Goal: Task Accomplishment & Management: Manage account settings

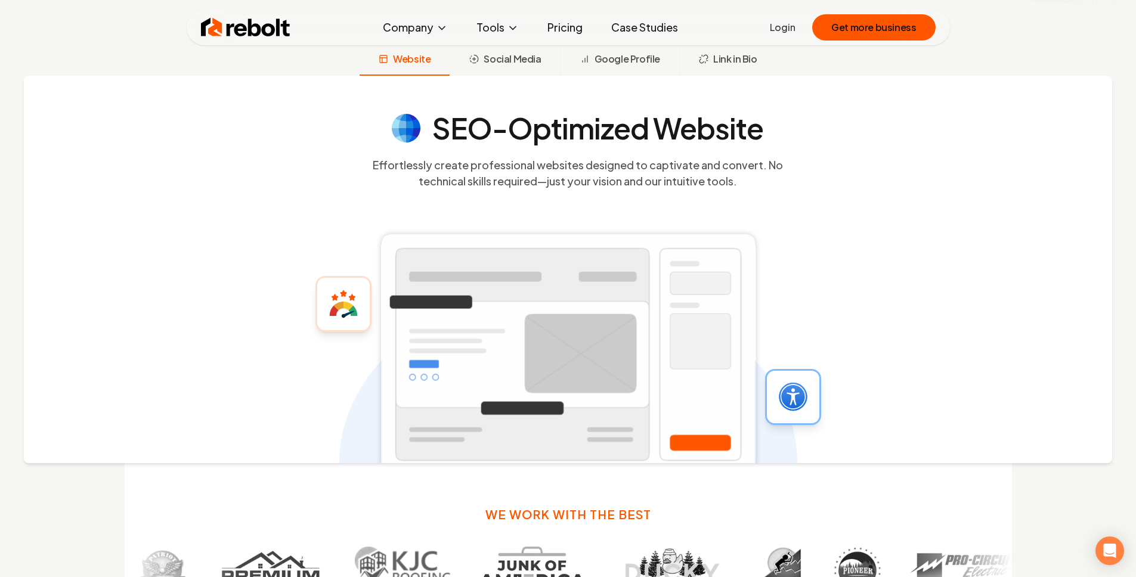
scroll to position [247, 0]
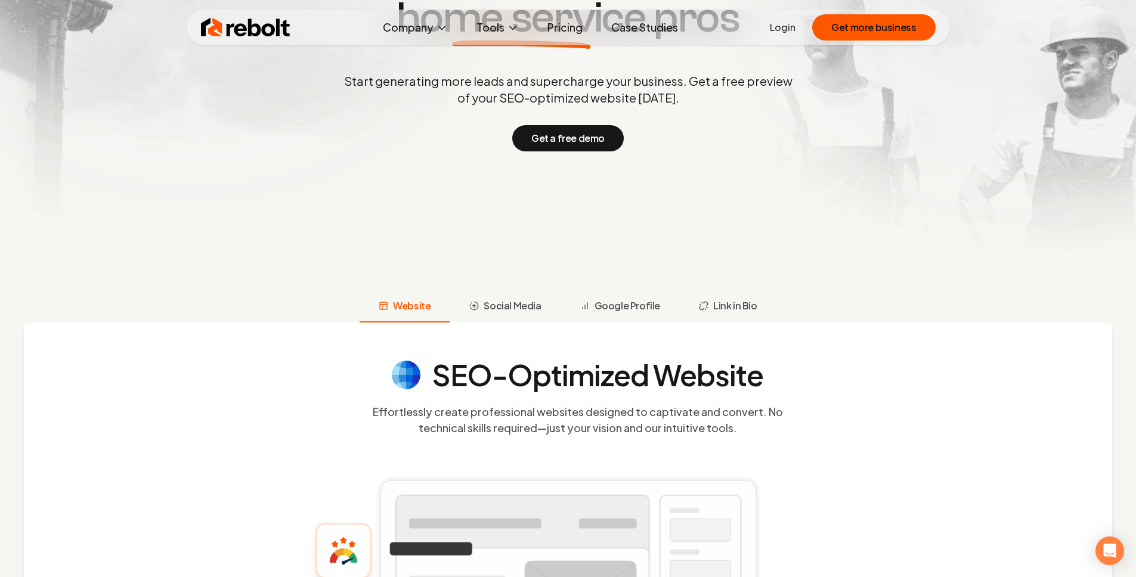
click at [562, 24] on link "Pricing" at bounding box center [565, 28] width 54 height 24
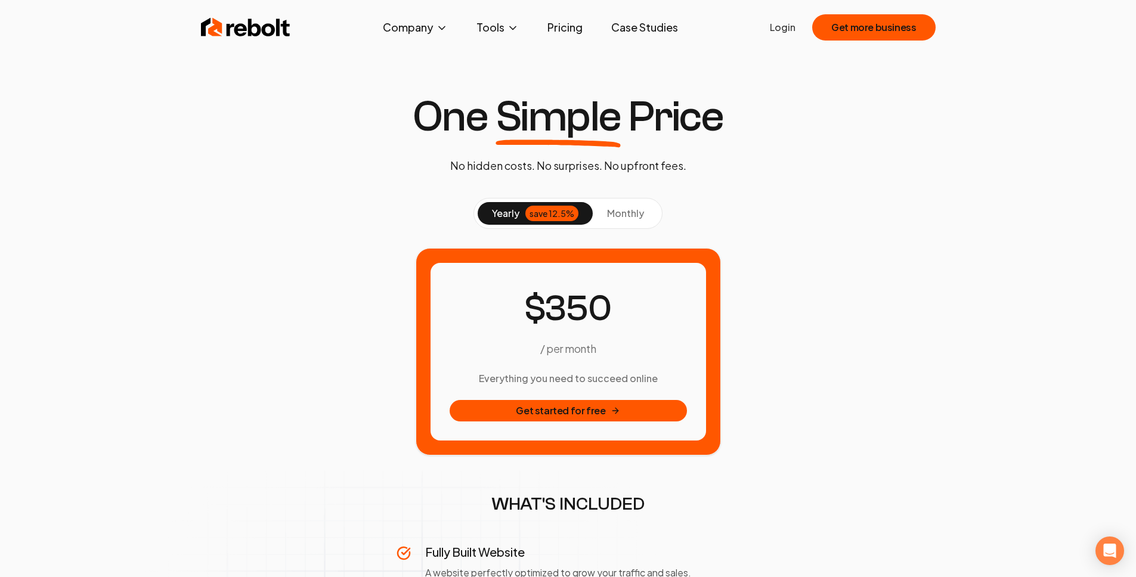
click at [625, 207] on button "monthly" at bounding box center [626, 213] width 66 height 23
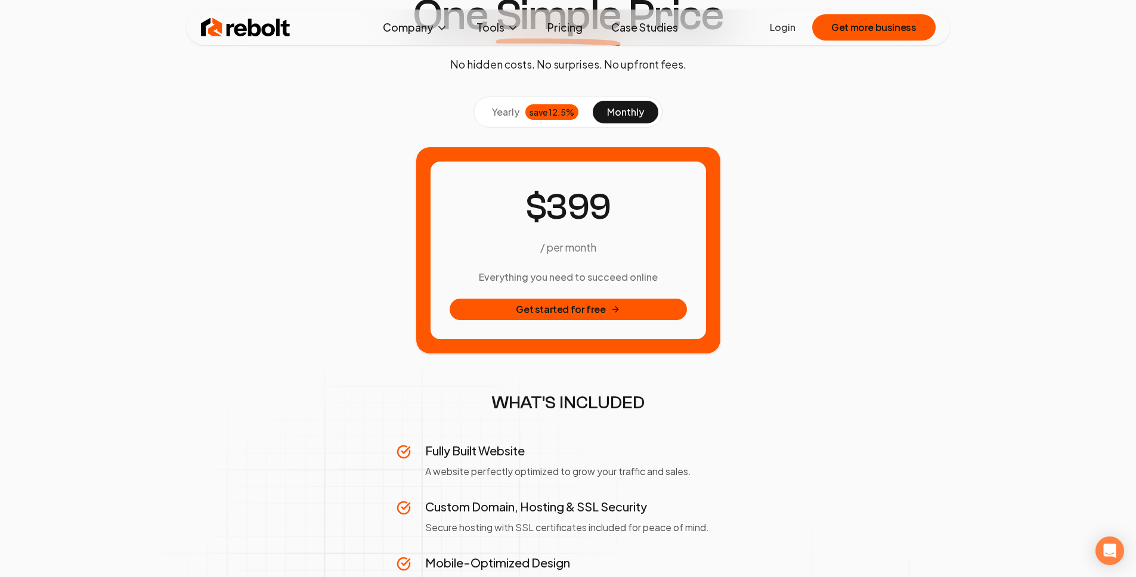
scroll to position [123, 0]
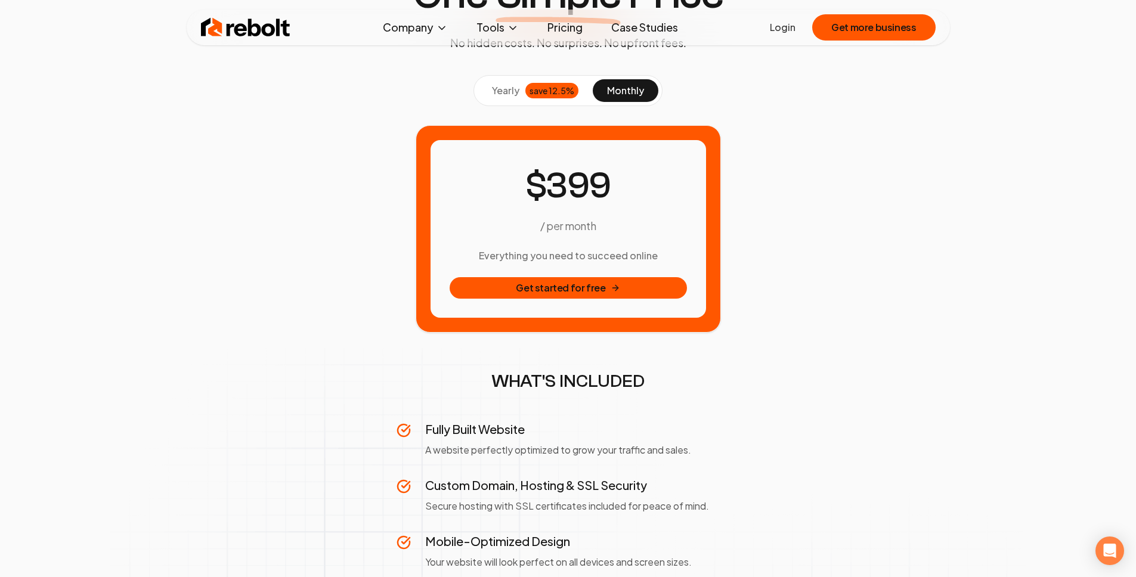
drag, startPoint x: 514, startPoint y: 177, endPoint x: 762, endPoint y: 282, distance: 269.4
click at [681, 297] on div "/ per month Everything you need to succeed online Get started for free" at bounding box center [568, 229] width 237 height 140
click at [807, 277] on div "/ per month Everything you need to succeed online Get started for free" at bounding box center [568, 229] width 744 height 208
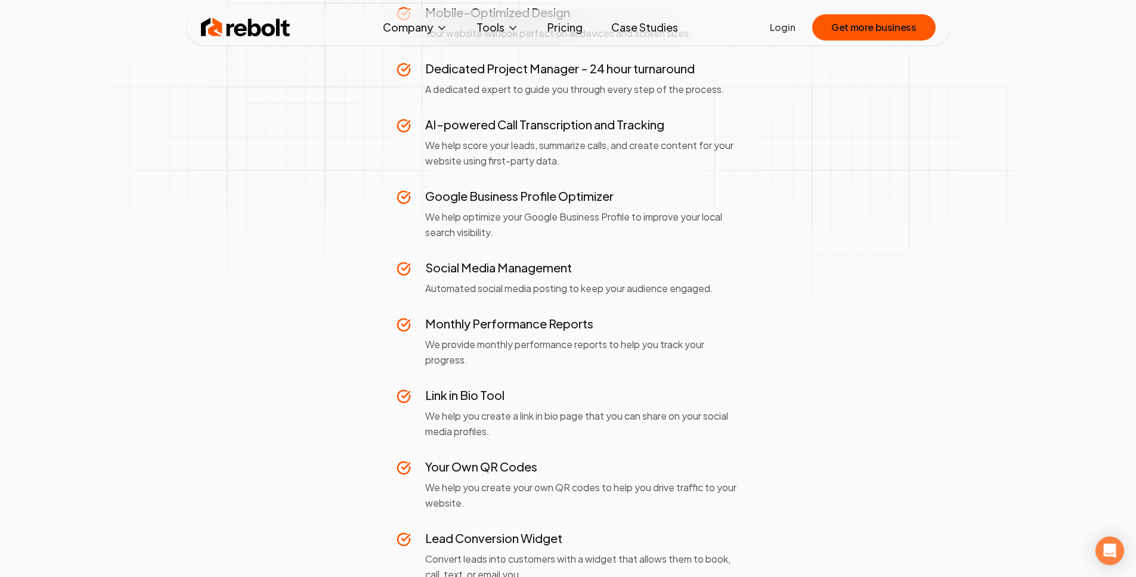
scroll to position [651, 0]
drag, startPoint x: 418, startPoint y: 122, endPoint x: 684, endPoint y: 120, distance: 266.0
click at [684, 120] on div "AI-powered Call Transcription and Tracking We help score your leads, summarize …" at bounding box center [569, 143] width 344 height 52
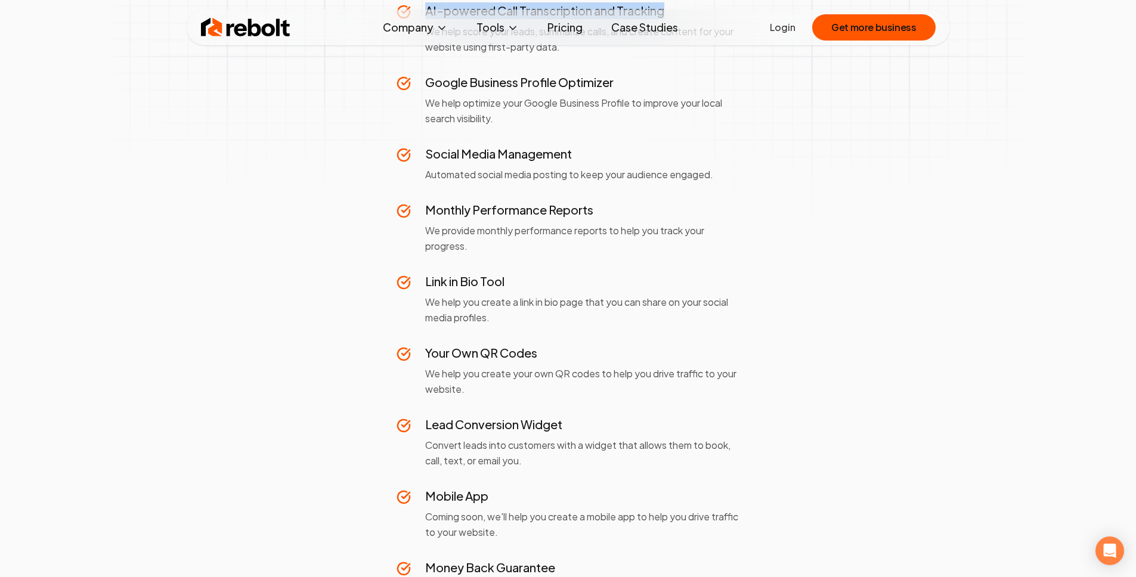
scroll to position [786, 0]
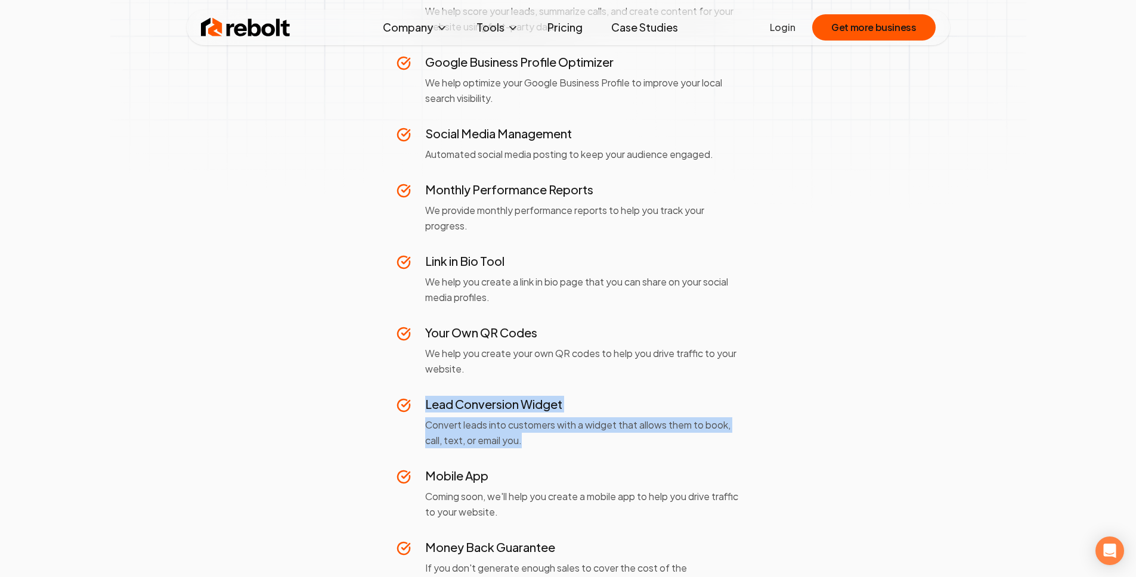
drag, startPoint x: 546, startPoint y: 438, endPoint x: 389, endPoint y: 395, distance: 162.8
click at [388, 398] on section "yearly save 12.5% monthly / per month Everything you need to succeed online Get…" at bounding box center [568, 2] width 744 height 1180
click at [614, 388] on div "Fully Built Website A website perfectly optimized to grow your traffic and sale…" at bounding box center [569, 175] width 344 height 834
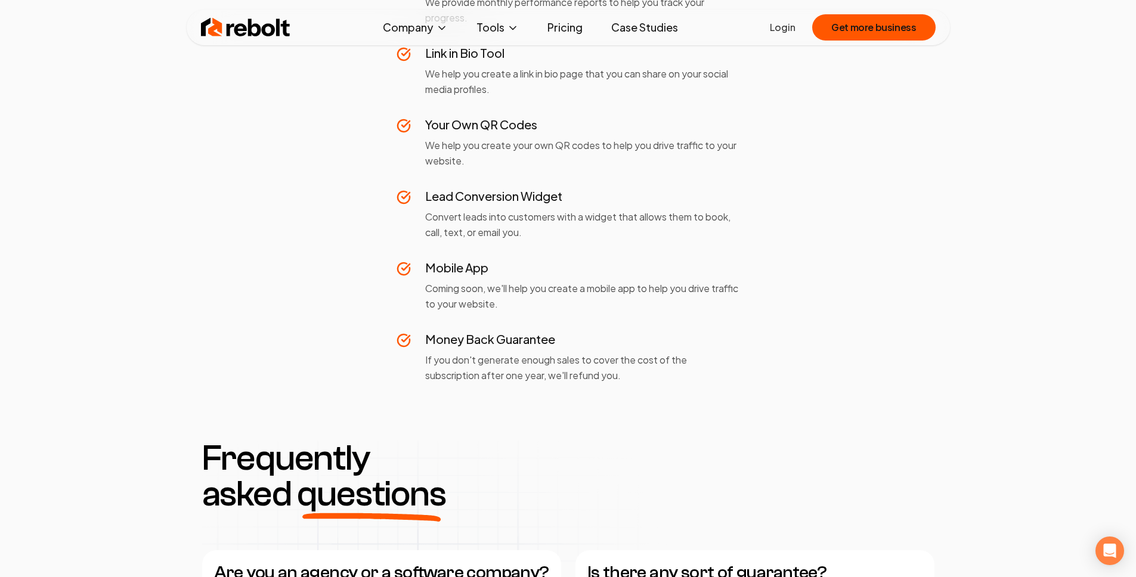
scroll to position [998, 0]
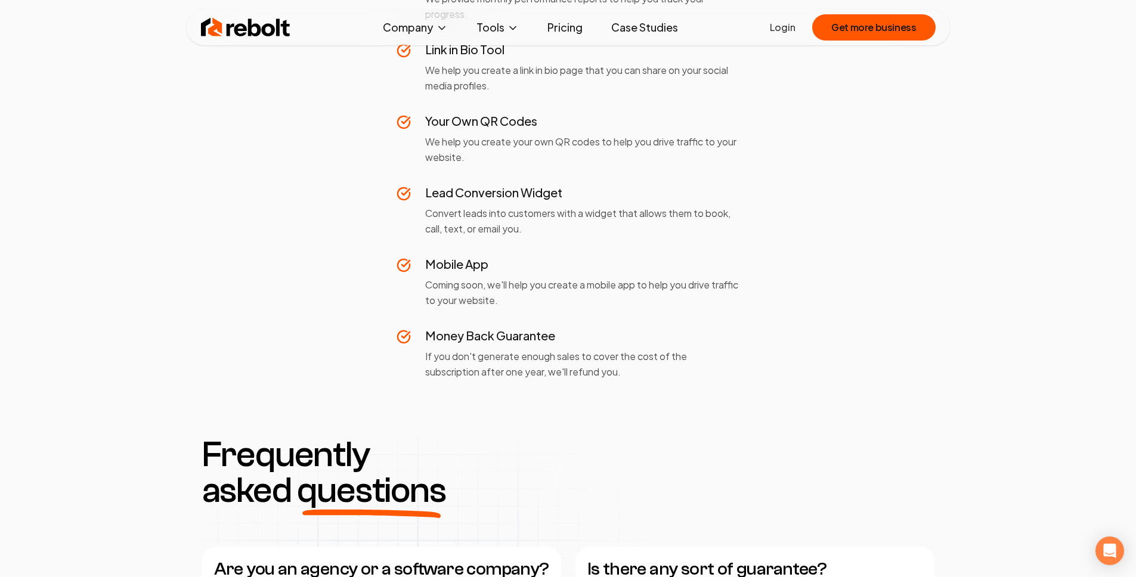
click at [453, 186] on h3 "Lead Conversion Widget" at bounding box center [582, 192] width 315 height 17
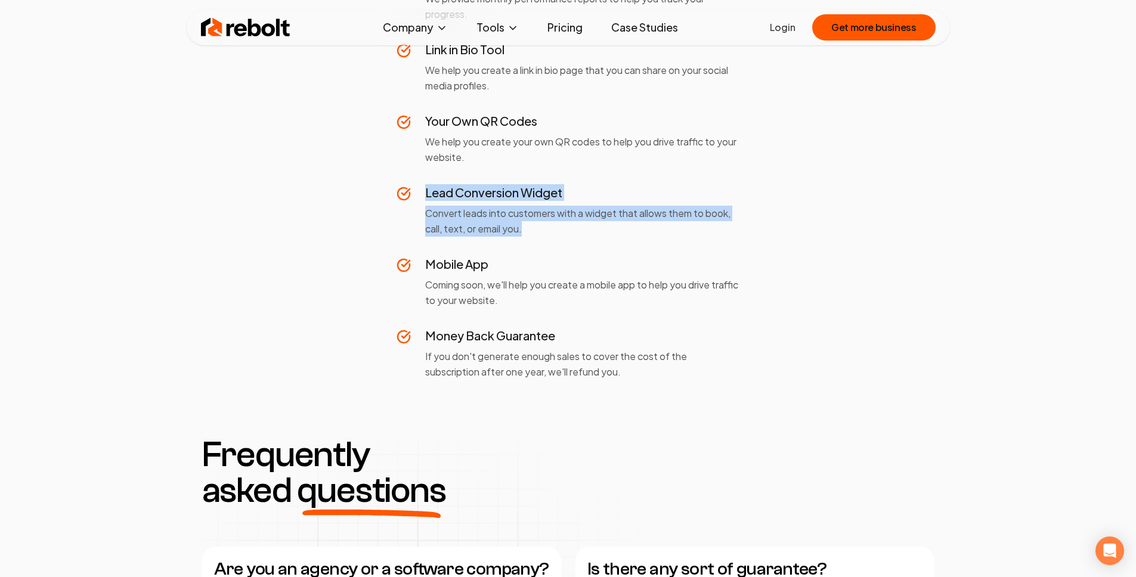
drag, startPoint x: 465, startPoint y: 199, endPoint x: 528, endPoint y: 226, distance: 68.4
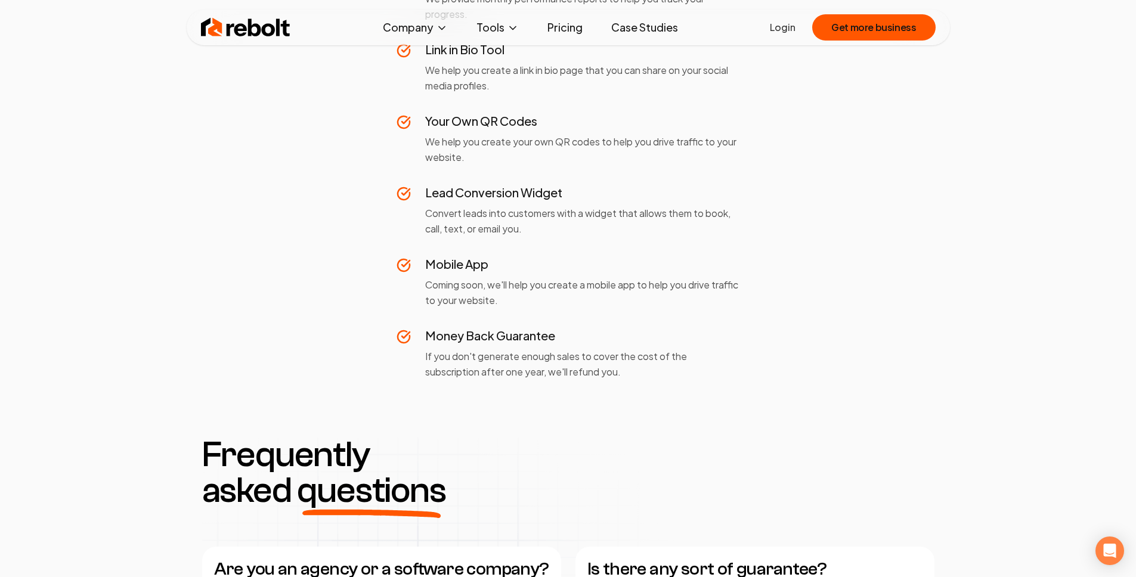
click at [782, 27] on link "Login" at bounding box center [783, 27] width 26 height 14
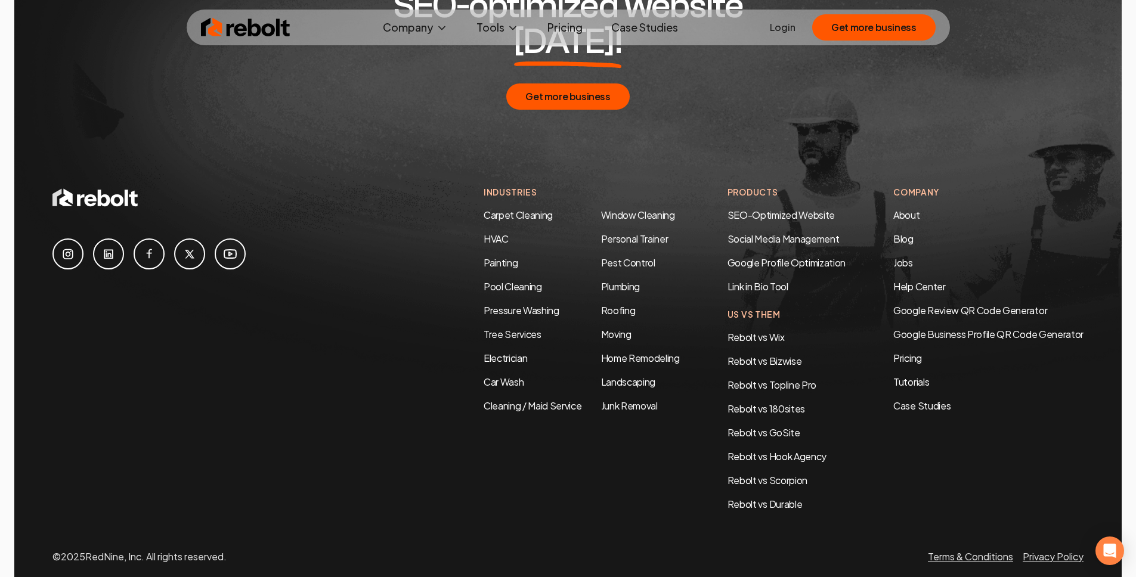
scroll to position [2185, 0]
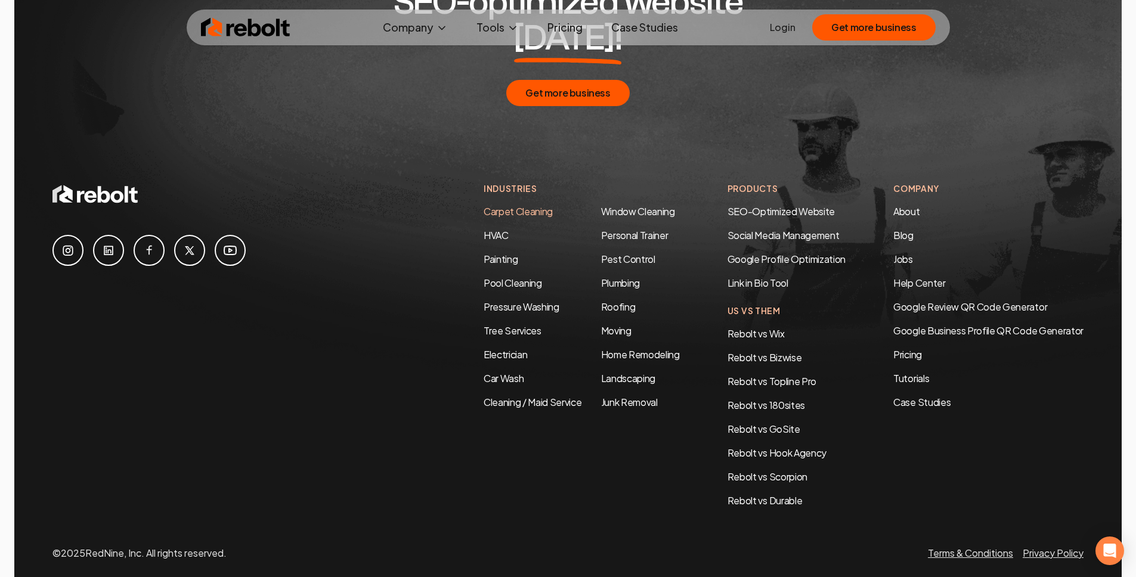
click at [489, 205] on link "Carpet Cleaning" at bounding box center [518, 211] width 69 height 13
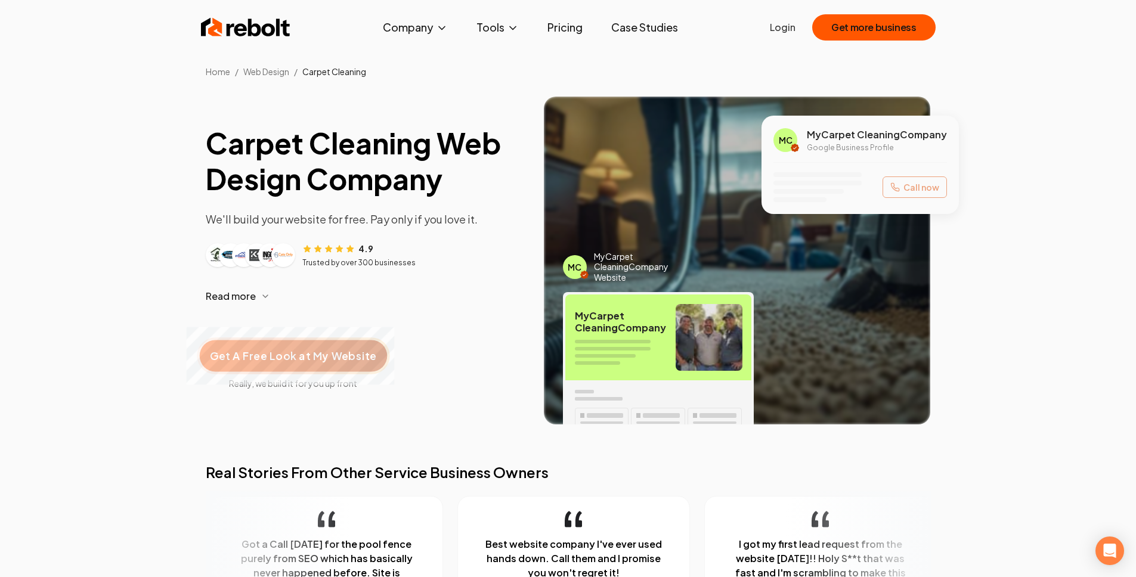
click at [297, 358] on span "Get A Free Look at My Website" at bounding box center [293, 356] width 166 height 16
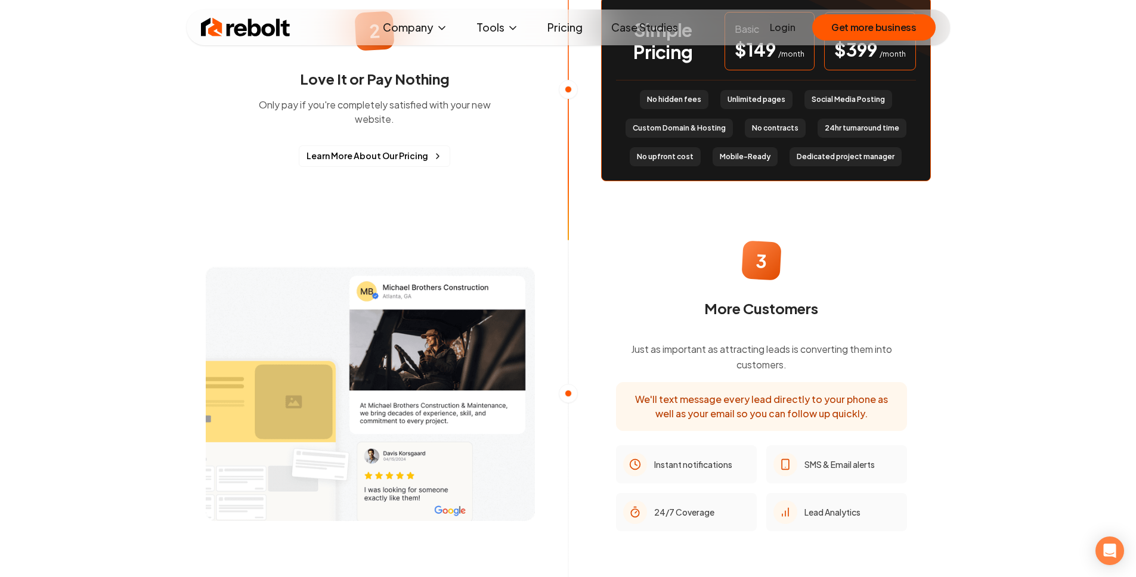
scroll to position [1223, 0]
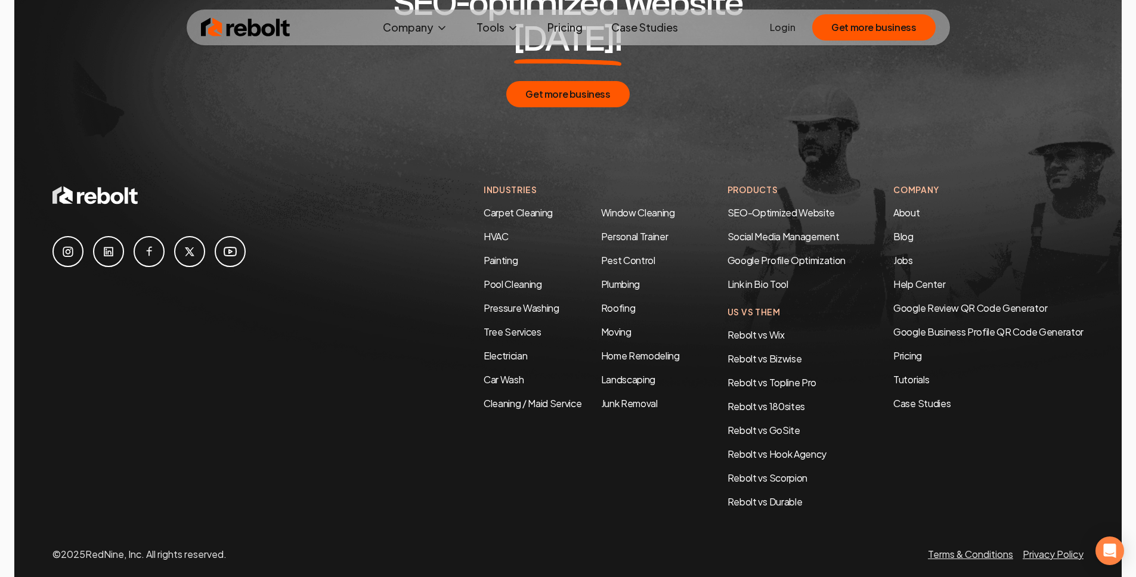
scroll to position [2185, 0]
click at [511, 301] on link "Pressure Washing" at bounding box center [522, 307] width 76 height 13
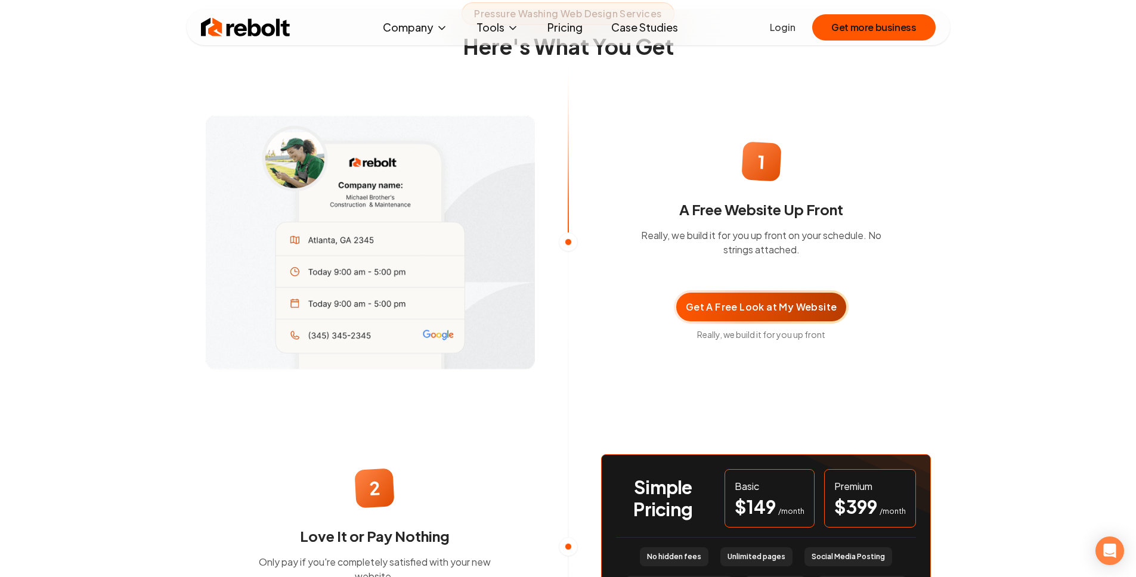
scroll to position [753, 0]
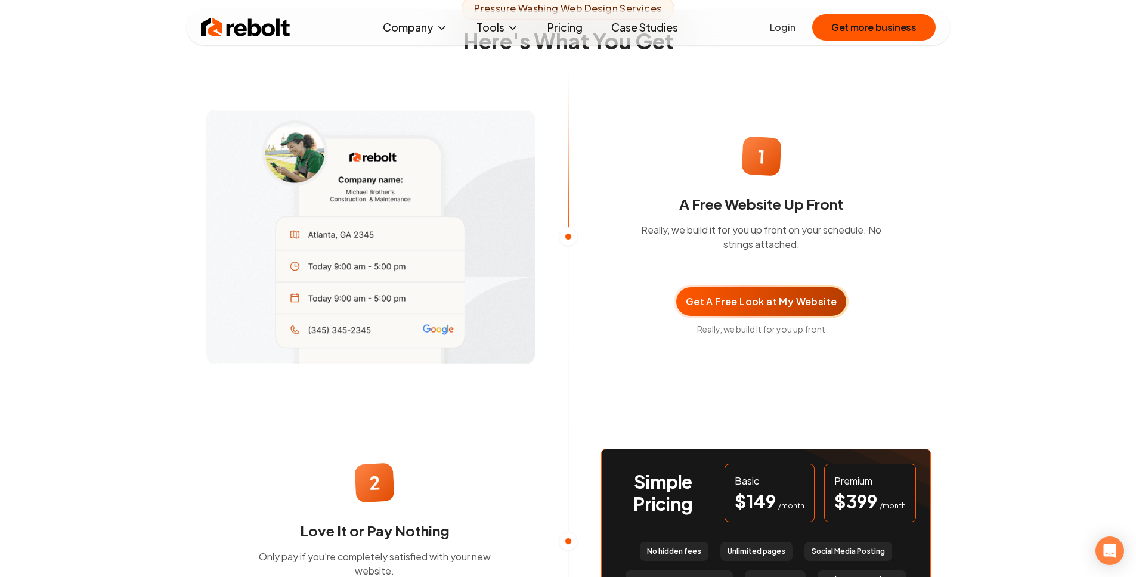
click at [568, 26] on link "Pricing" at bounding box center [565, 28] width 54 height 24
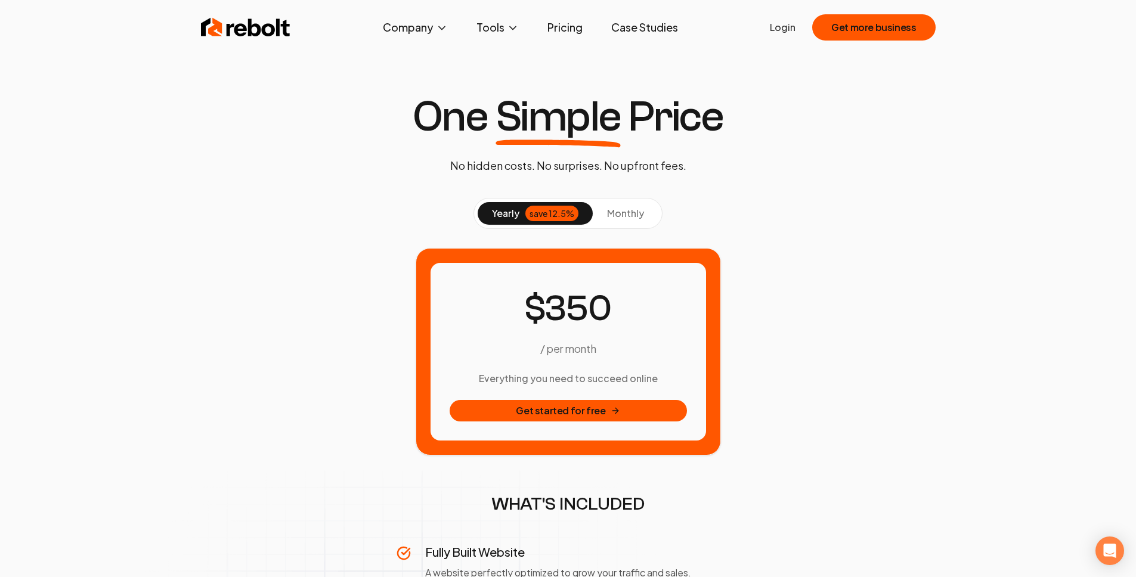
click at [781, 30] on link "Login" at bounding box center [783, 27] width 26 height 14
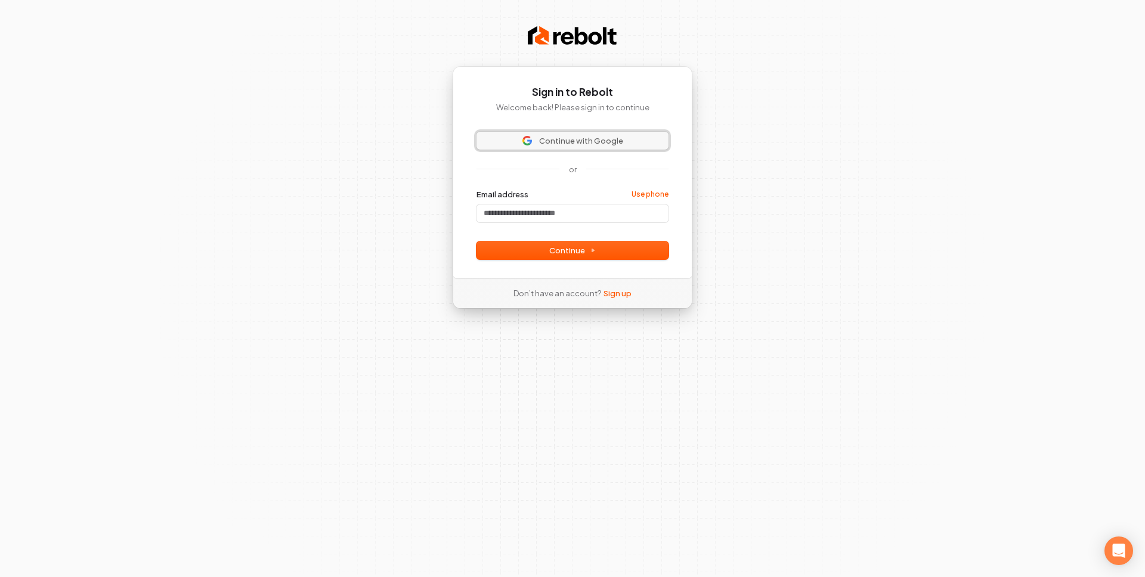
click at [570, 136] on span "Continue with Google" at bounding box center [581, 140] width 84 height 11
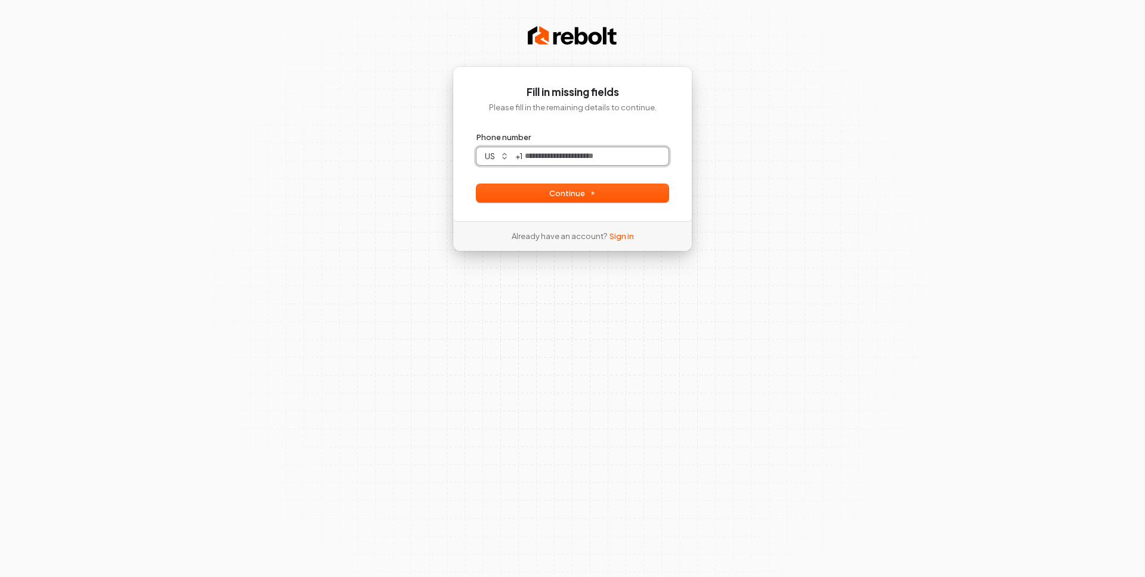
click at [614, 160] on input "Phone number" at bounding box center [596, 156] width 146 height 18
click at [606, 181] on form "**********" at bounding box center [573, 167] width 192 height 70
click at [604, 184] on form "**********" at bounding box center [573, 167] width 192 height 70
click at [534, 187] on button "Continue" at bounding box center [573, 193] width 192 height 18
type input "**********"
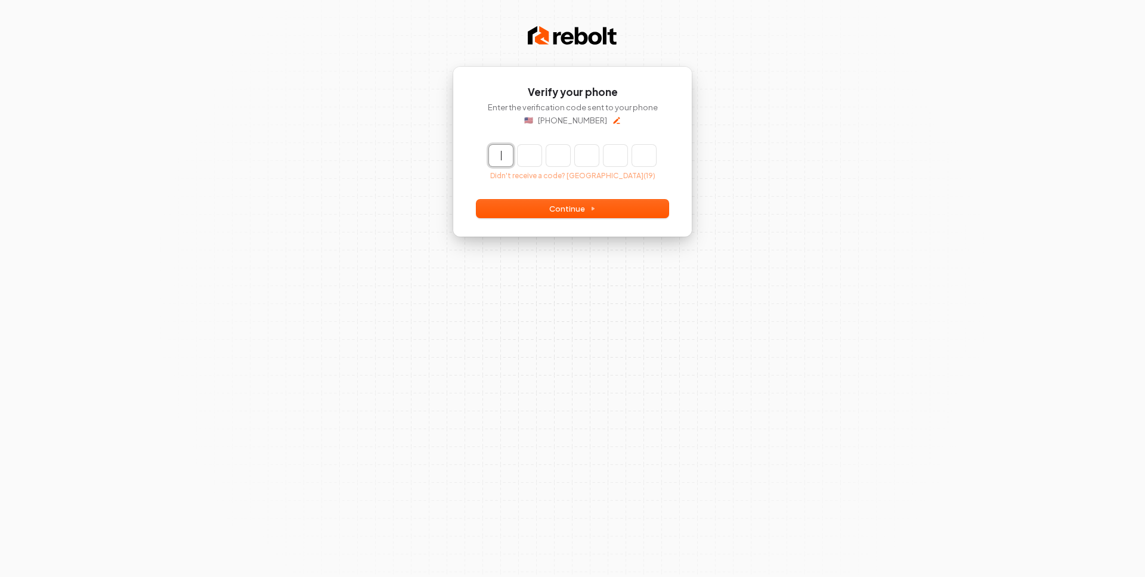
paste input "******"
type input "******"
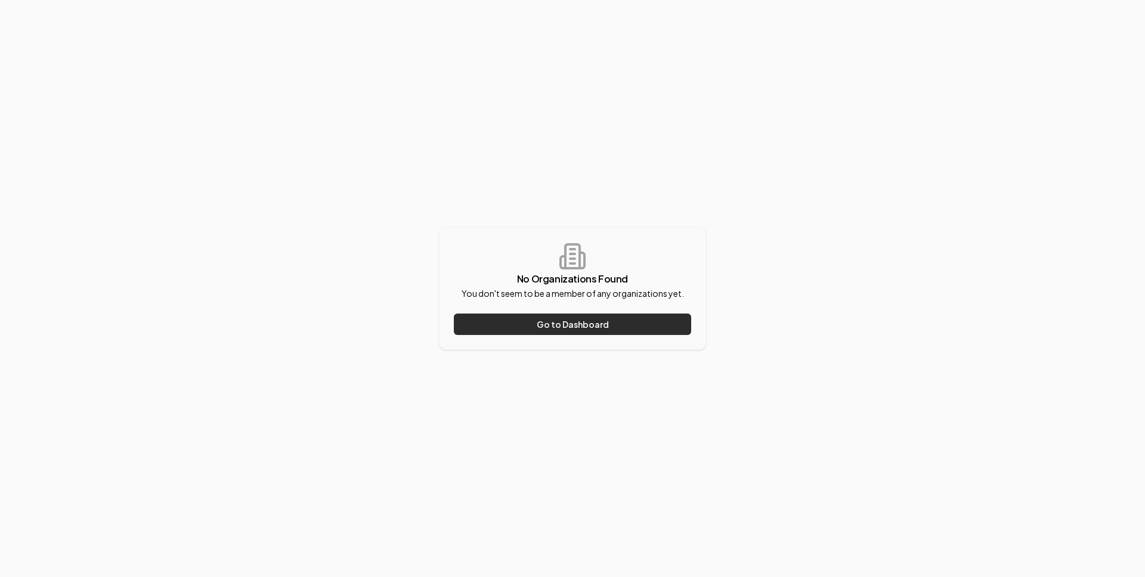
click at [574, 322] on button "Go to Dashboard" at bounding box center [572, 324] width 237 height 21
click at [587, 322] on button "Go to Dashboard" at bounding box center [572, 324] width 237 height 21
click at [513, 323] on button "Go to Dashboard" at bounding box center [572, 324] width 237 height 21
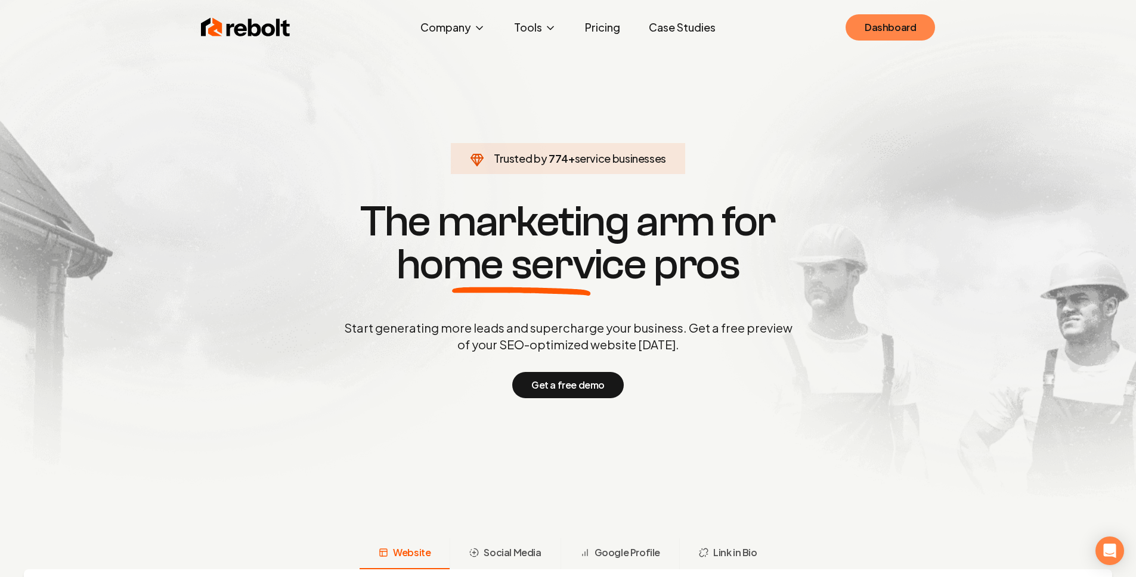
click at [871, 23] on link "Dashboard" at bounding box center [890, 27] width 89 height 26
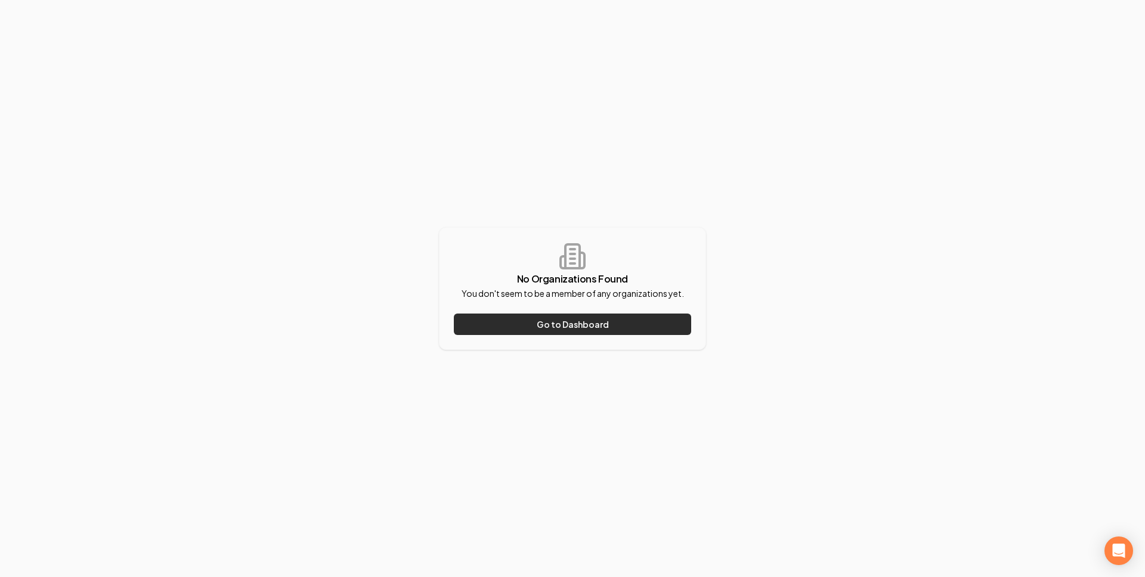
drag, startPoint x: 528, startPoint y: 311, endPoint x: 533, endPoint y: 321, distance: 11.0
click at [530, 313] on div "No Organizations Found You don't seem to be a member of any organizations yet. …" at bounding box center [572, 288] width 267 height 123
click at [533, 321] on button "Go to Dashboard" at bounding box center [572, 324] width 237 height 21
click at [530, 319] on button "Go to Dashboard" at bounding box center [572, 324] width 237 height 21
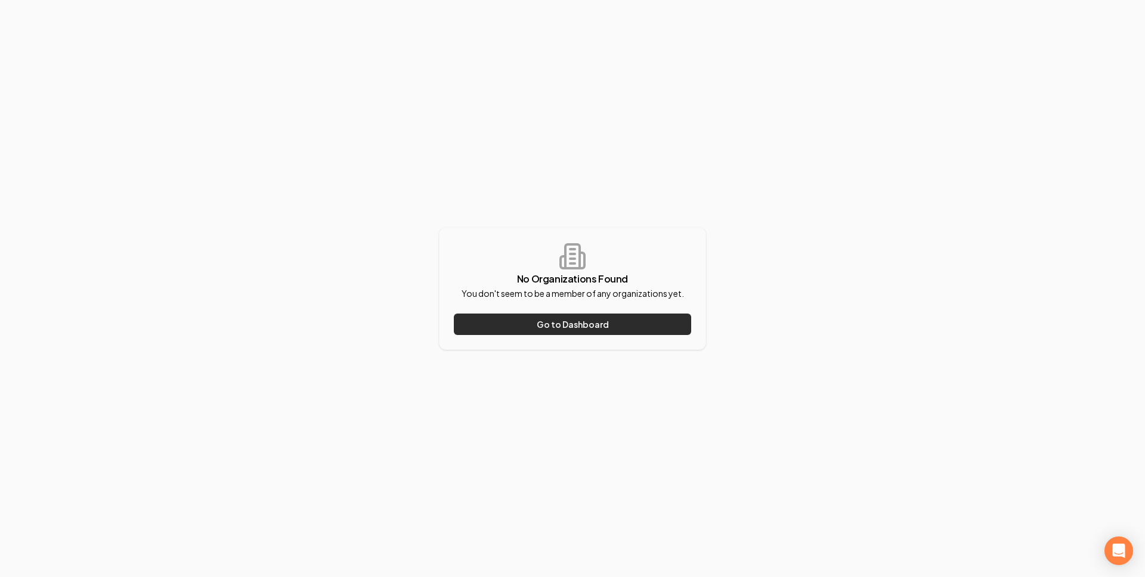
click at [529, 319] on button "Go to Dashboard" at bounding box center [572, 324] width 237 height 21
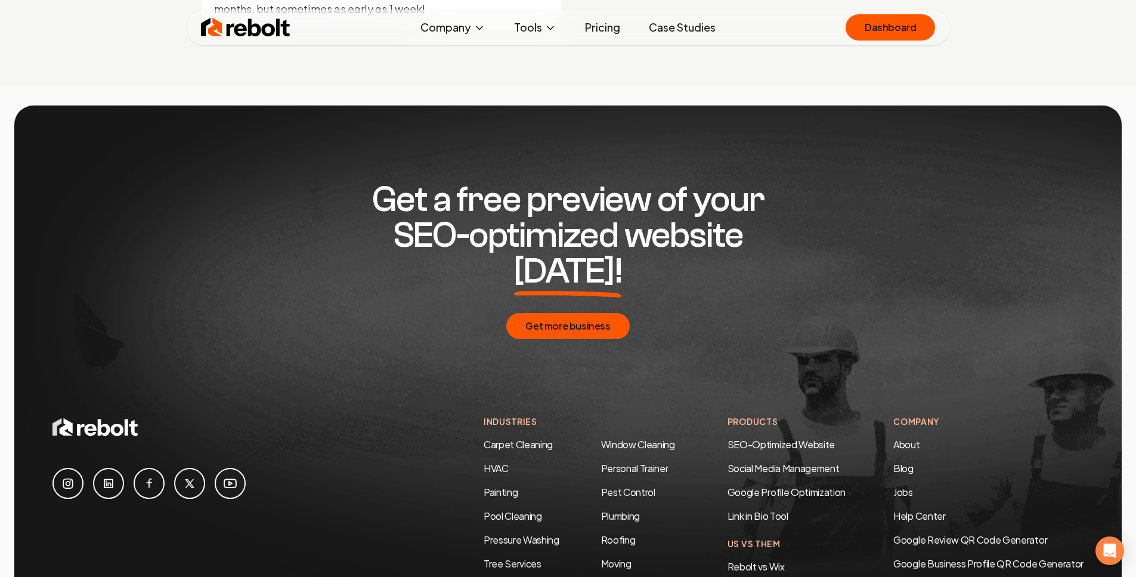
scroll to position [6334, 0]
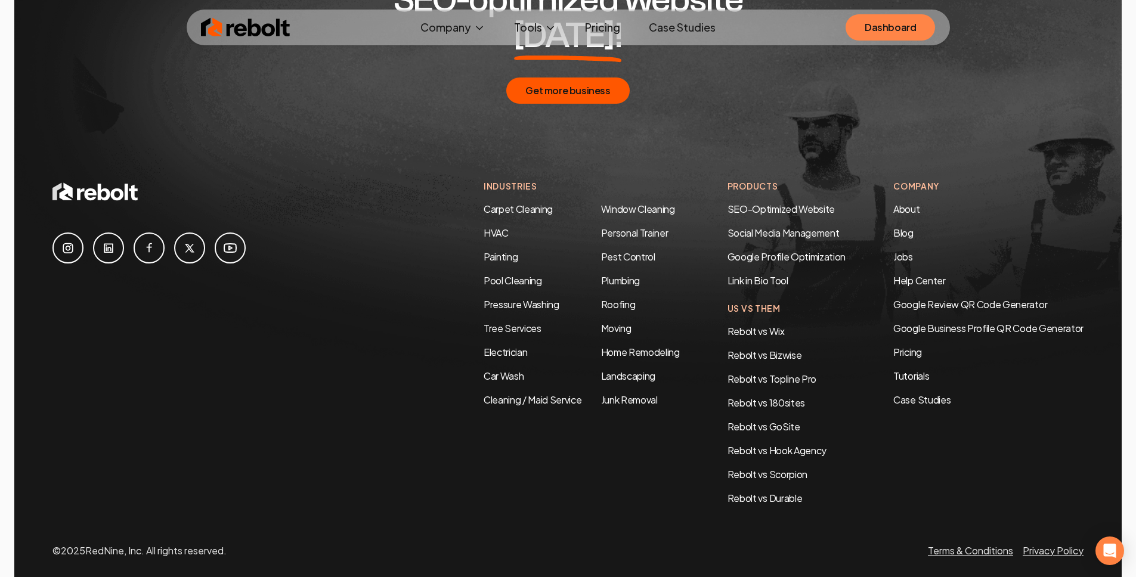
click at [870, 32] on link "Dashboard" at bounding box center [890, 27] width 89 height 26
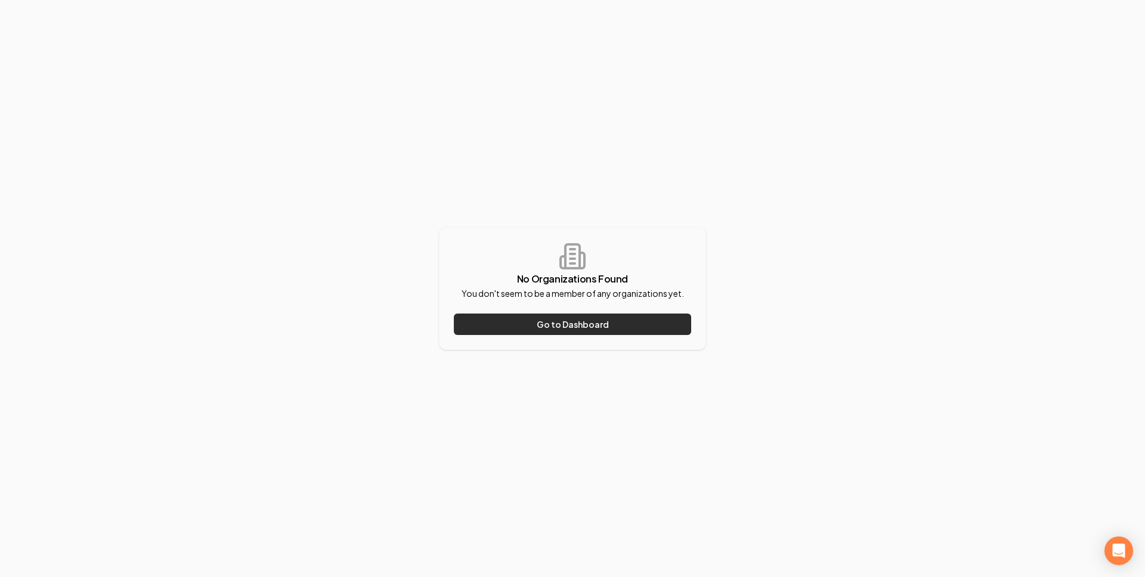
click at [589, 323] on button "Go to Dashboard" at bounding box center [572, 324] width 237 height 21
click at [536, 328] on button "Go to Dashboard" at bounding box center [572, 324] width 237 height 21
click at [535, 328] on button "Go to Dashboard" at bounding box center [572, 324] width 237 height 21
click at [554, 319] on button "Go to Dashboard" at bounding box center [572, 324] width 237 height 21
click at [554, 318] on button "Go to Dashboard" at bounding box center [572, 324] width 237 height 21
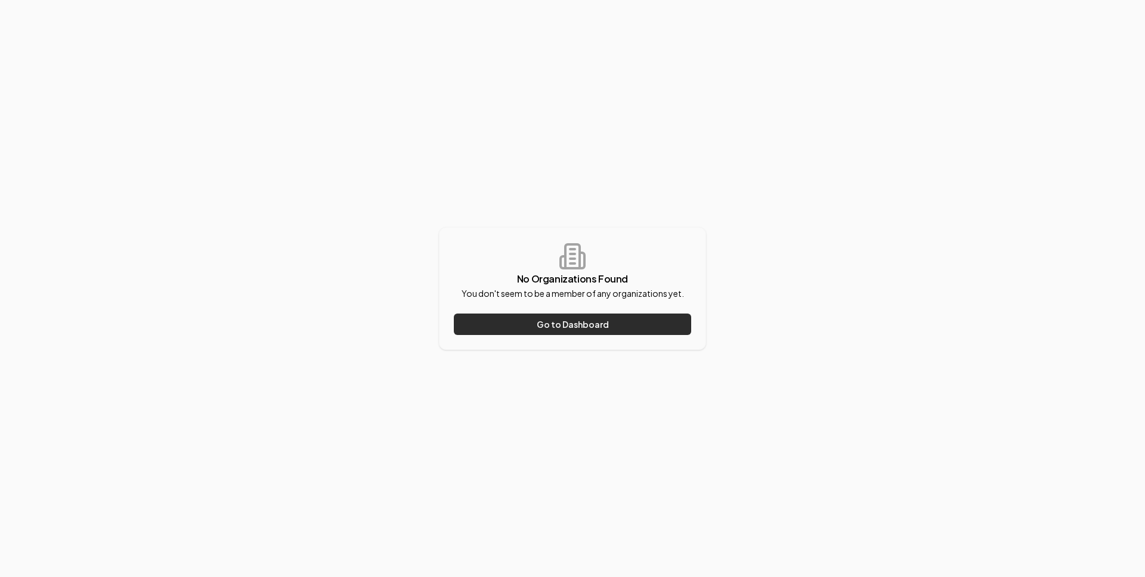
click at [554, 318] on button "Go to Dashboard" at bounding box center [572, 324] width 237 height 21
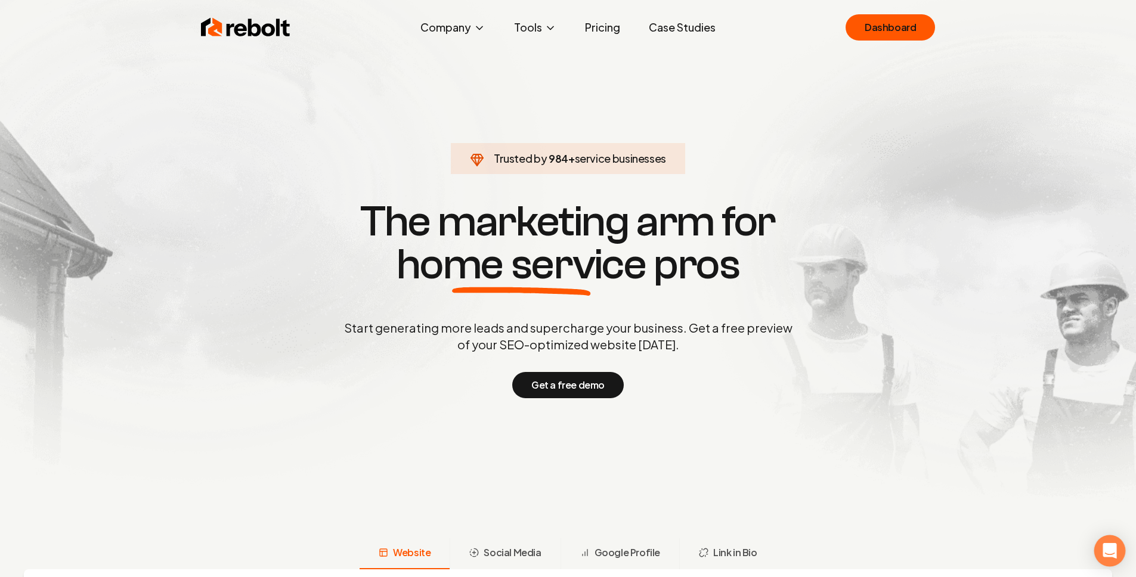
click at [1111, 557] on icon "Open Intercom Messenger" at bounding box center [1110, 551] width 16 height 16
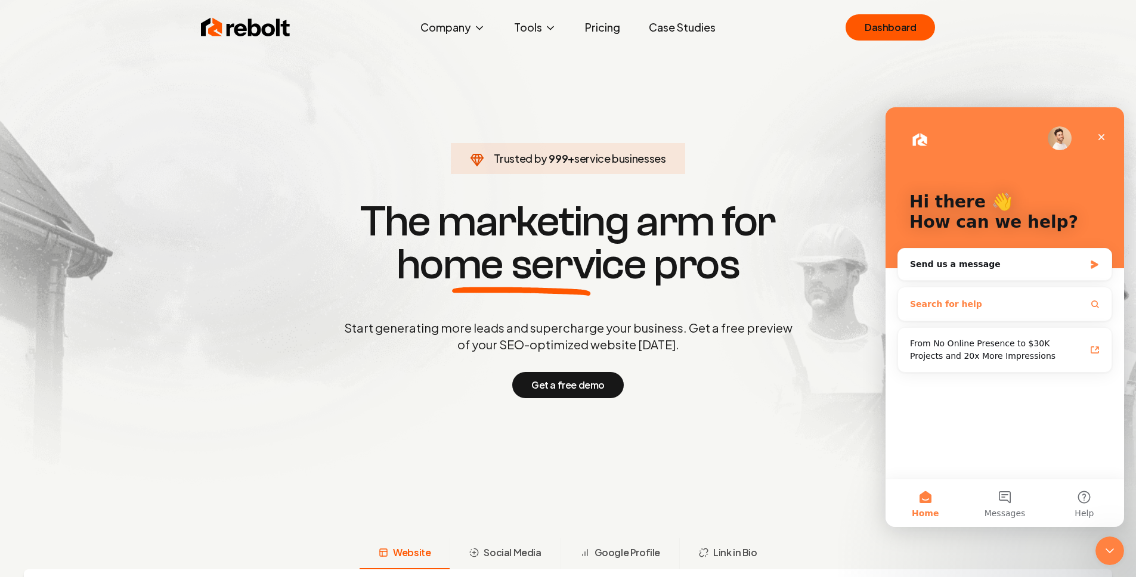
click at [973, 305] on button "Search for help" at bounding box center [1005, 304] width 204 height 24
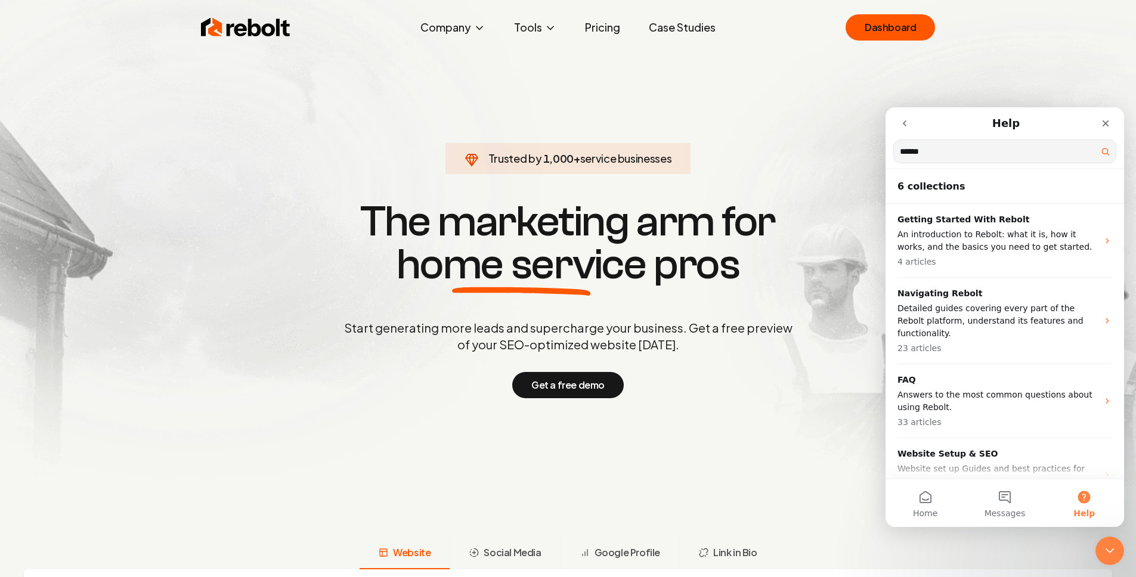
type input "******"
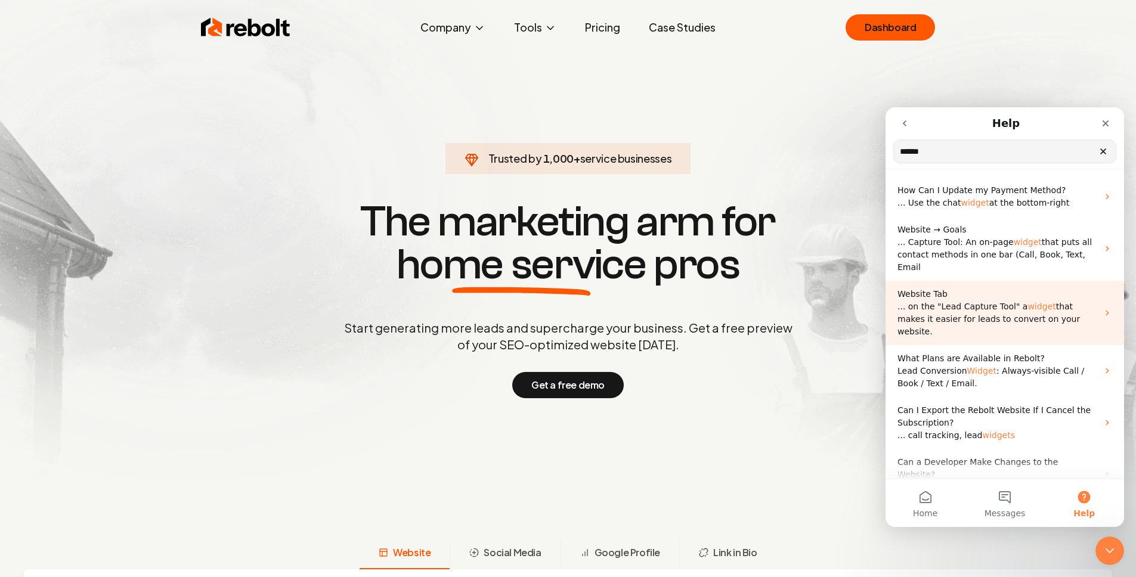
click at [963, 304] on span "... on the "Lead Capture Tool" a" at bounding box center [963, 307] width 130 height 10
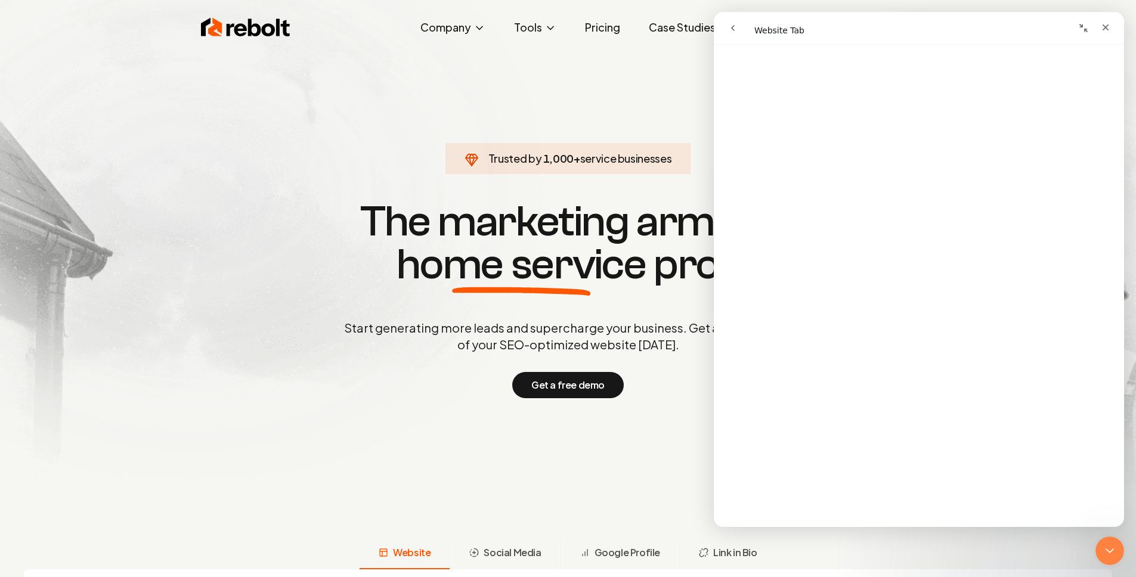
scroll to position [3378, 0]
click at [1106, 23] on icon "Close" at bounding box center [1106, 28] width 10 height 10
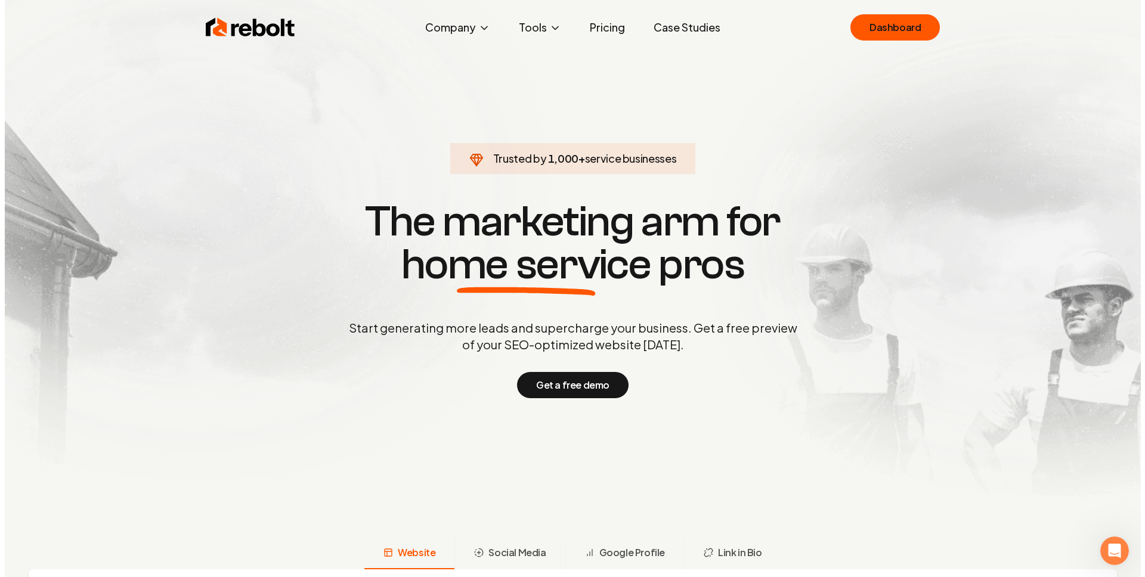
scroll to position [0, 0]
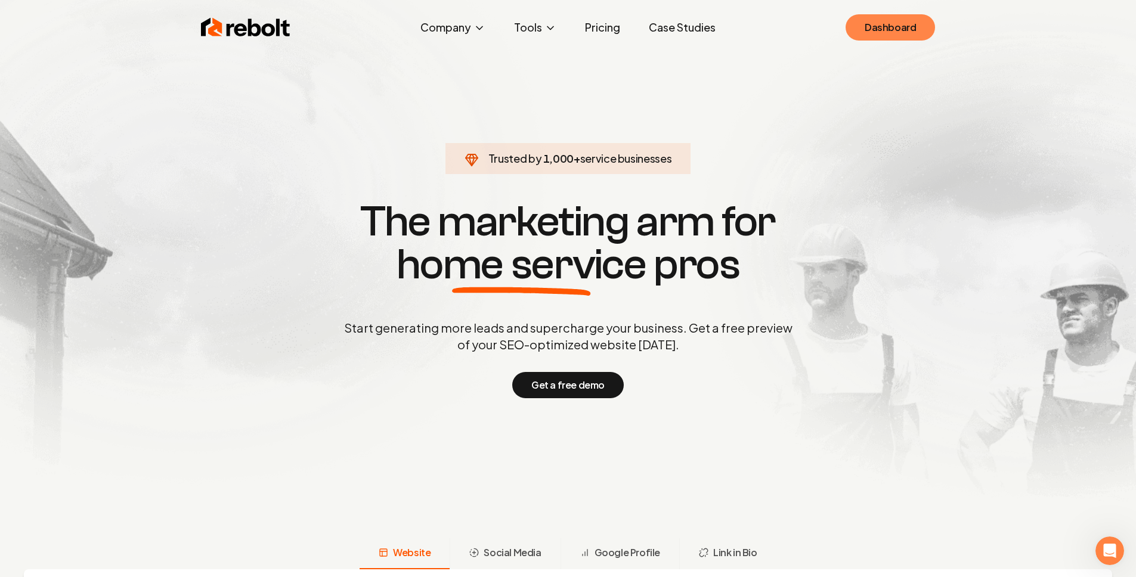
click at [876, 26] on link "Dashboard" at bounding box center [890, 27] width 89 height 26
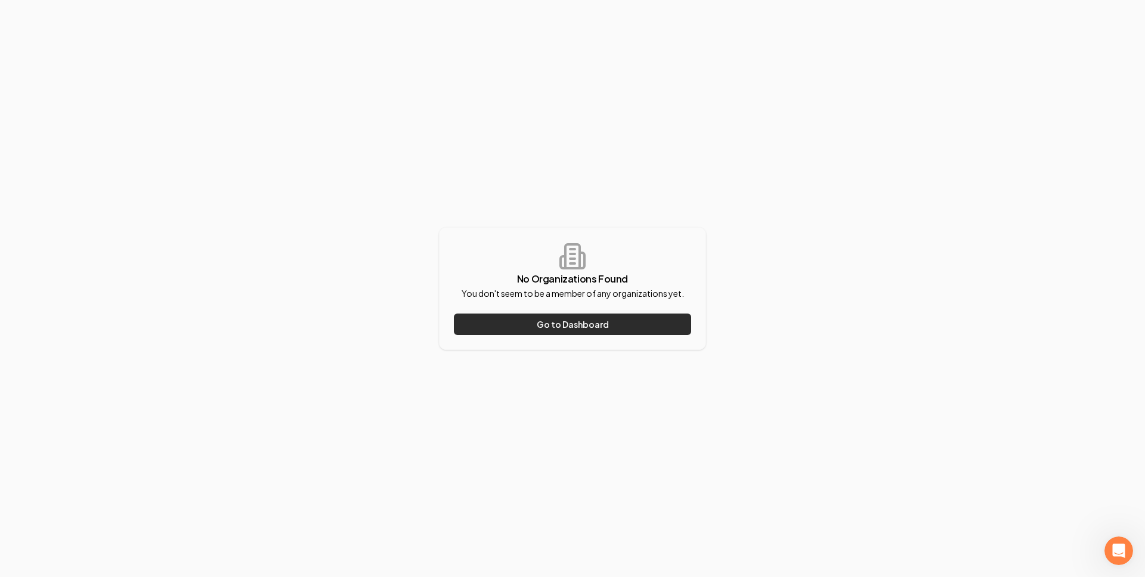
click at [492, 314] on button "Go to Dashboard" at bounding box center [572, 324] width 237 height 21
click at [494, 318] on button "Go to Dashboard" at bounding box center [572, 324] width 237 height 21
click at [494, 317] on button "Go to Dashboard" at bounding box center [572, 324] width 237 height 21
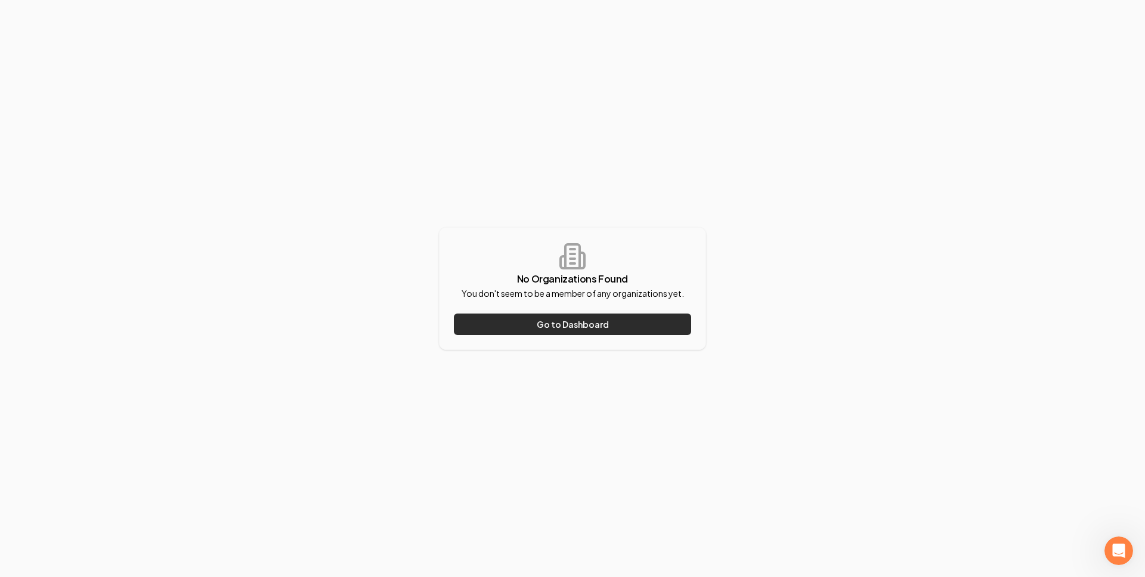
click at [517, 321] on button "Go to Dashboard" at bounding box center [572, 324] width 237 height 21
drag, startPoint x: 517, startPoint y: 321, endPoint x: 354, endPoint y: 147, distance: 238.4
click at [515, 320] on button "Go to Dashboard" at bounding box center [572, 324] width 237 height 21
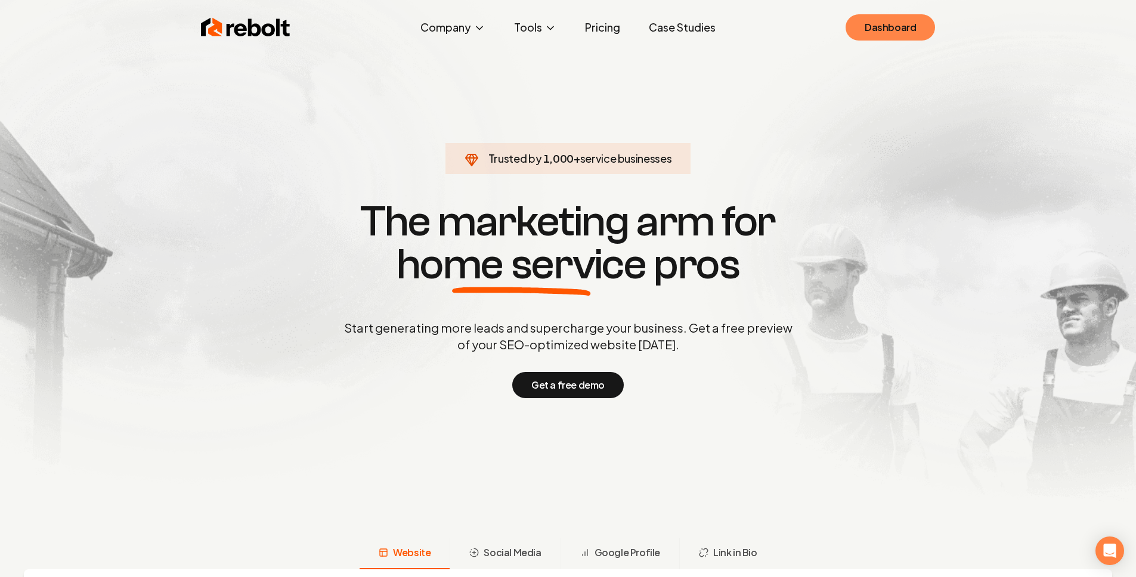
click at [904, 23] on link "Dashboard" at bounding box center [890, 27] width 89 height 26
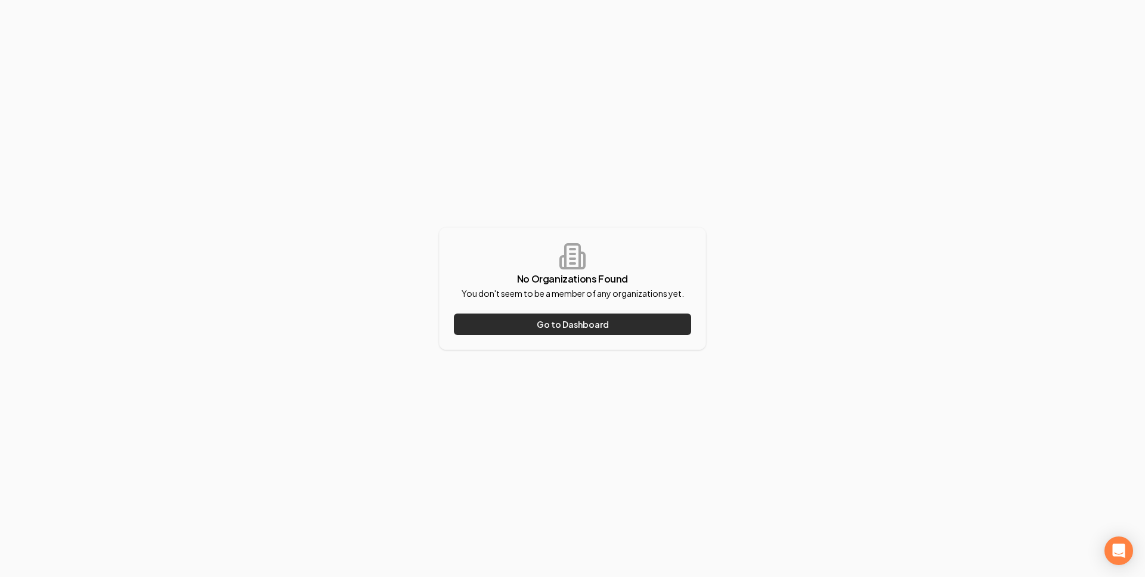
click at [589, 322] on button "Go to Dashboard" at bounding box center [572, 324] width 237 height 21
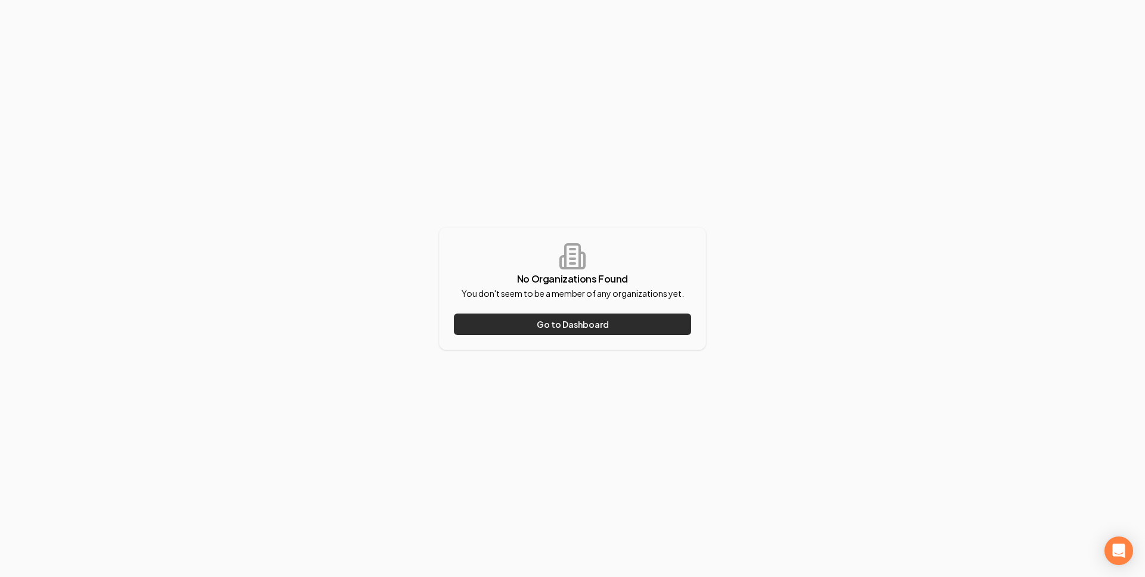
click at [589, 322] on button "Go to Dashboard" at bounding box center [572, 324] width 237 height 21
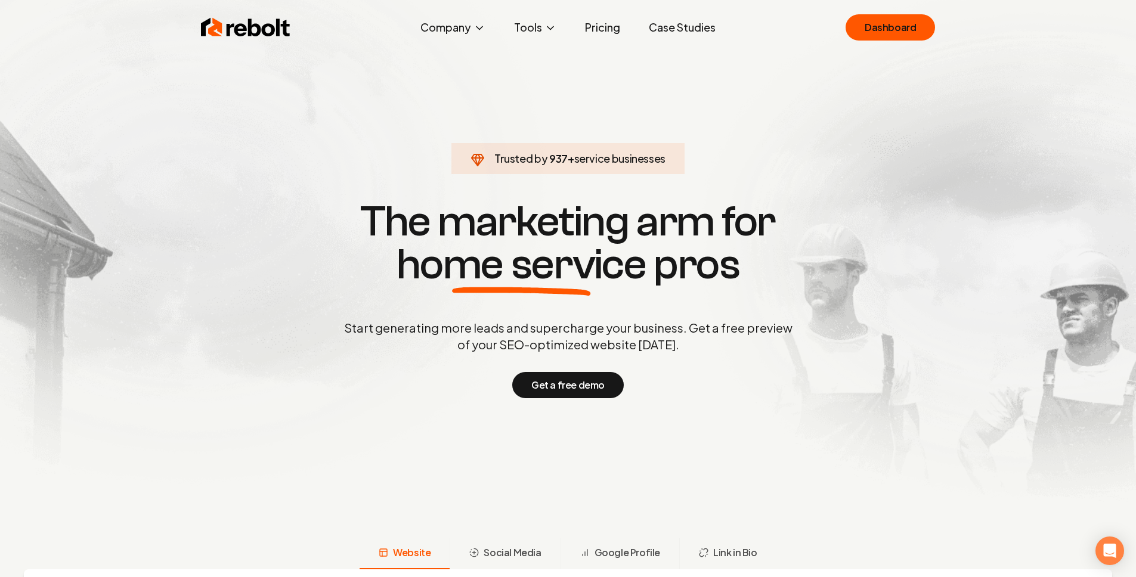
click at [845, 28] on div "Rebolt Company About Blog Jobs Help Center Tools Google Review QR Code Generato…" at bounding box center [568, 28] width 763 height 36
click at [862, 27] on link "Dashboard" at bounding box center [890, 27] width 89 height 26
